Goal: Task Accomplishment & Management: Use online tool/utility

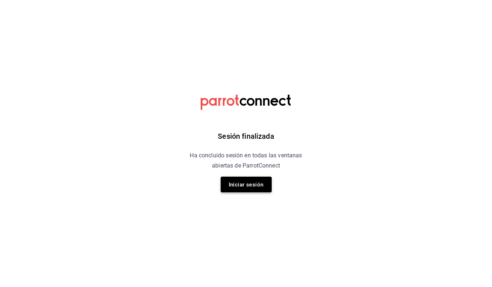
click at [256, 183] on font "Iniciar sesión" at bounding box center [245, 184] width 35 height 7
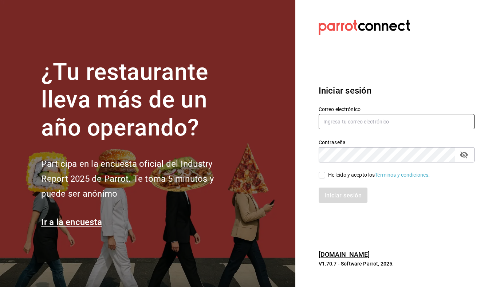
click at [358, 123] on input "text" at bounding box center [396, 121] width 156 height 15
type input "[EMAIL_ADDRESS][DOMAIN_NAME]"
click at [323, 171] on label "He leído y acepto los Términos y condiciones." at bounding box center [373, 175] width 111 height 8
click at [323, 172] on input "He leído y acepto los Términos y condiciones." at bounding box center [321, 175] width 7 height 7
checkbox input "true"
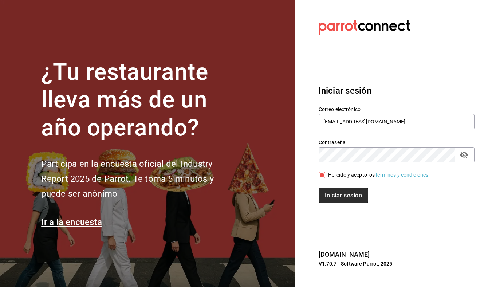
click at [333, 194] on font "Iniciar sesión" at bounding box center [343, 195] width 37 height 7
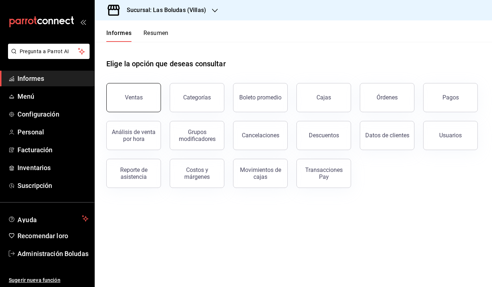
click at [134, 94] on button "Ventas" at bounding box center [133, 97] width 55 height 29
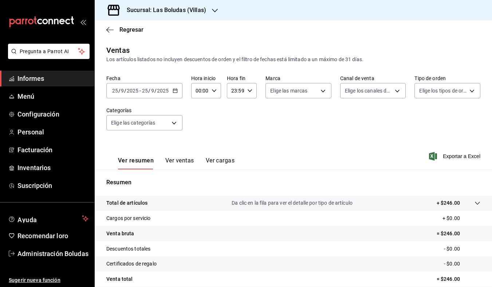
click at [174, 89] on icon "button" at bounding box center [174, 90] width 5 height 5
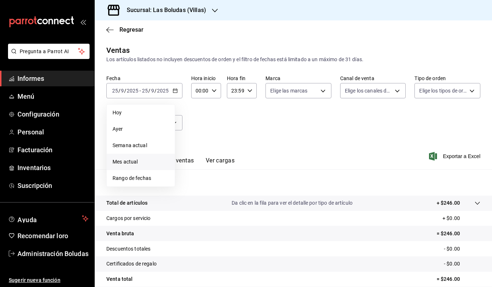
click at [147, 162] on span "Mes actual" at bounding box center [140, 162] width 56 height 8
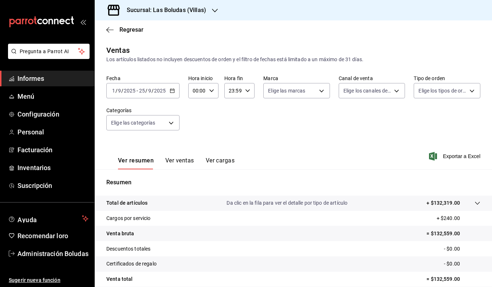
scroll to position [59, 0]
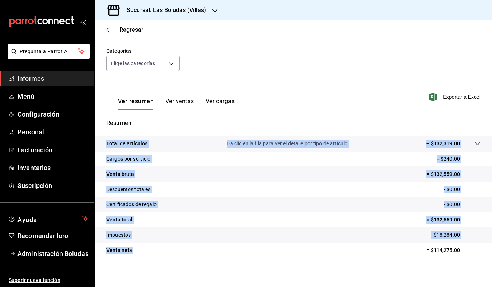
drag, startPoint x: 425, startPoint y: 251, endPoint x: 513, endPoint y: 265, distance: 88.8
click at [491, 265] on html "Pregunta a Parrot AI Informes Menú Configuración Personal Facturación Inventari…" at bounding box center [246, 143] width 492 height 287
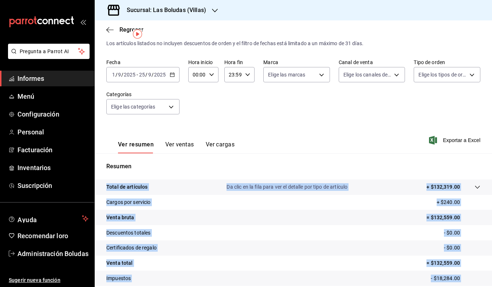
scroll to position [0, 0]
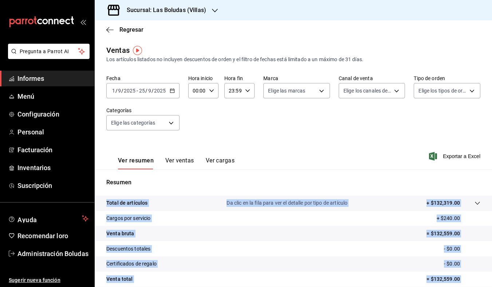
click at [213, 9] on icon "button" at bounding box center [215, 11] width 6 height 6
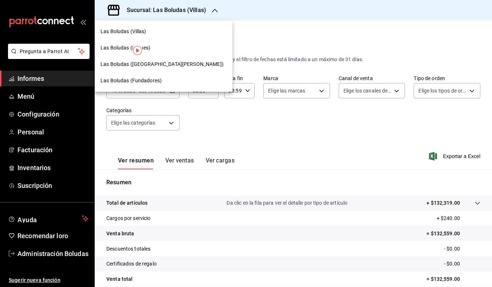
click at [208, 9] on div at bounding box center [246, 143] width 492 height 287
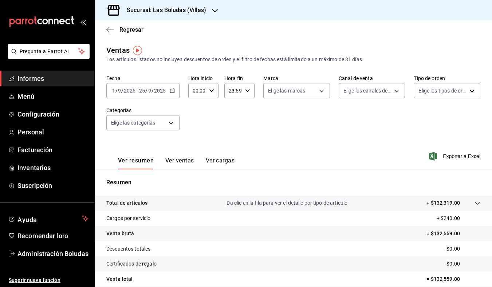
click at [213, 9] on icon "button" at bounding box center [215, 11] width 6 height 6
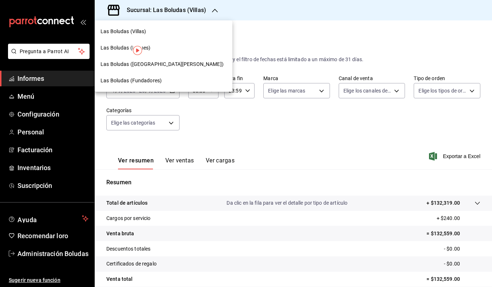
click at [160, 83] on span "Las Boludas (Fundadores)" at bounding box center [130, 81] width 61 height 8
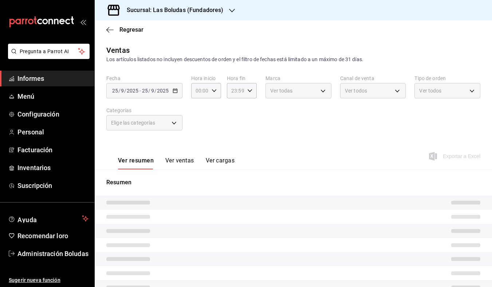
scroll to position [68, 0]
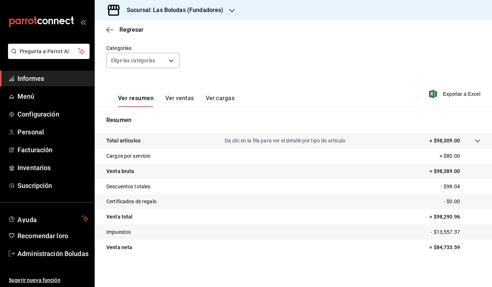
scroll to position [62, 0]
click at [446, 91] on font "Exportar a Excel" at bounding box center [460, 94] width 37 height 6
